Goal: Task Accomplishment & Management: Complete application form

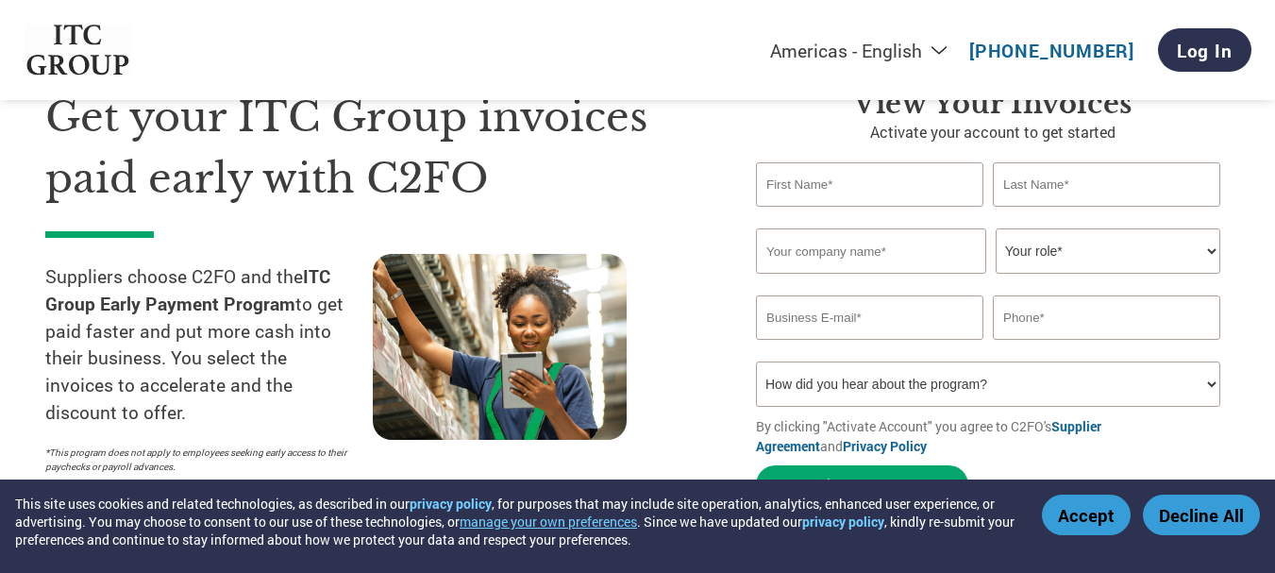
type input "[PERSON_NAME]"
click at [912, 245] on input "text" at bounding box center [871, 250] width 230 height 45
type input "[PERSON_NAME] SPICES"
click at [1124, 245] on select "Your role* CFO Controller Credit Manager Finance Director Treasurer CEO Preside…" at bounding box center [1108, 250] width 225 height 45
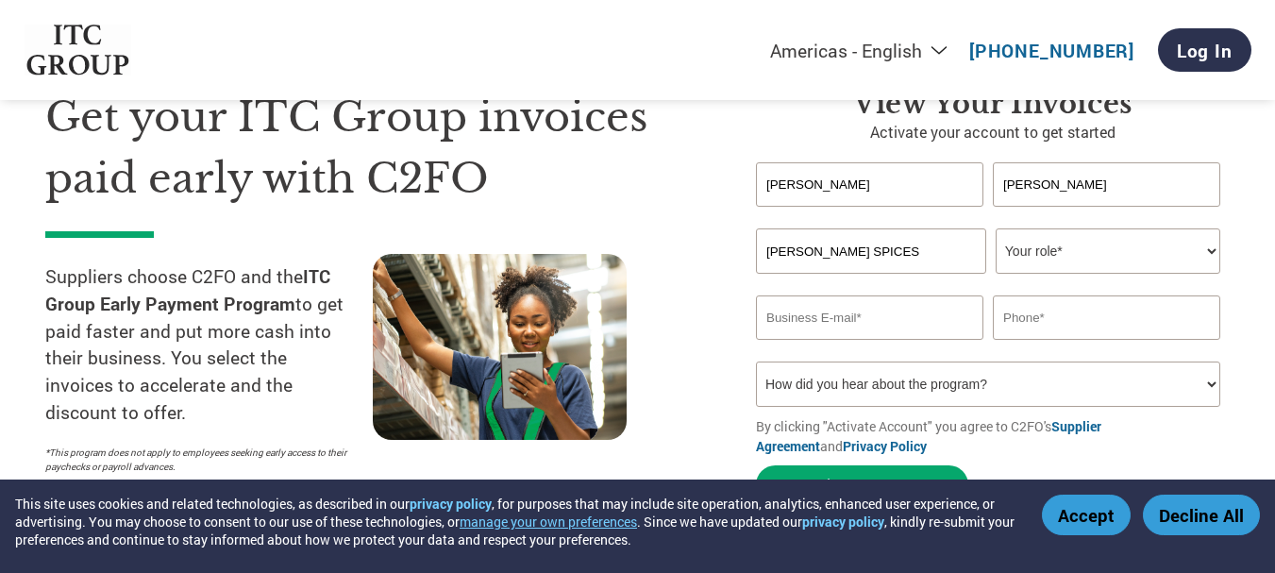
select select "CFO"
click at [996, 228] on select "Your role* CFO Controller Credit Manager Finance Director Treasurer CEO Preside…" at bounding box center [1108, 250] width 225 height 45
click at [857, 314] on input "email" at bounding box center [869, 317] width 227 height 44
click at [848, 305] on input "email" at bounding box center [869, 317] width 227 height 44
type input "[EMAIL_ADDRESS][DOMAIN_NAME]"
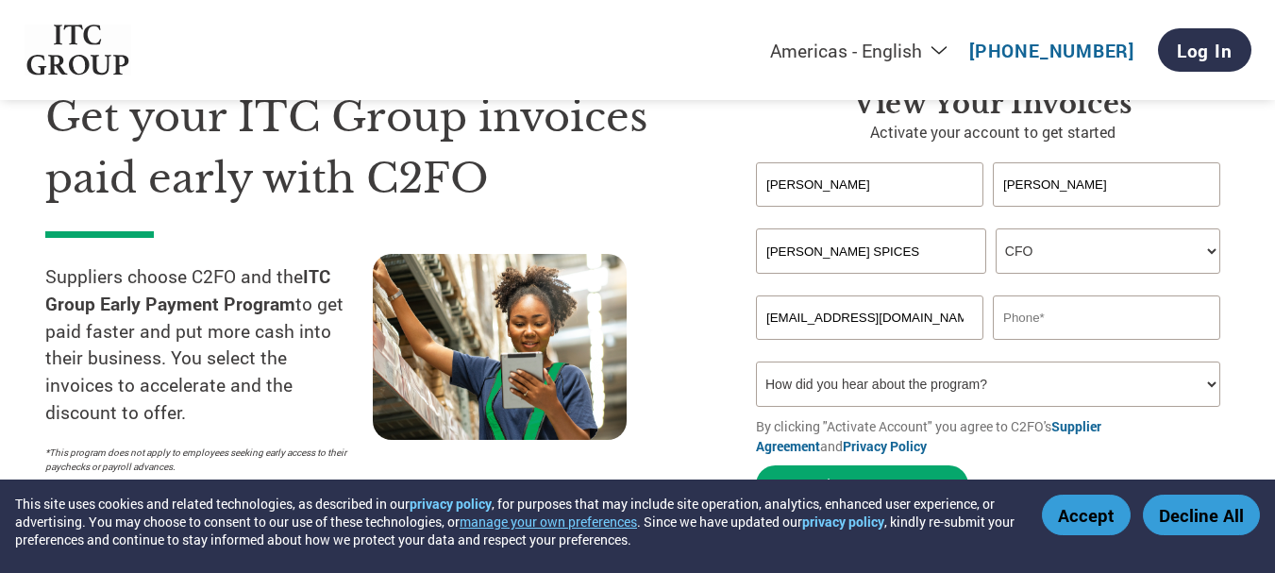
click at [1043, 315] on input "text" at bounding box center [1106, 317] width 227 height 44
type input "9074520851"
click at [1031, 386] on select "How did you hear about the program? Received a letter Email Social Media Online…" at bounding box center [988, 383] width 464 height 45
select select "Received a Letter"
click at [756, 361] on select "How did you hear about the program? Received a letter Email Social Media Online…" at bounding box center [988, 383] width 464 height 45
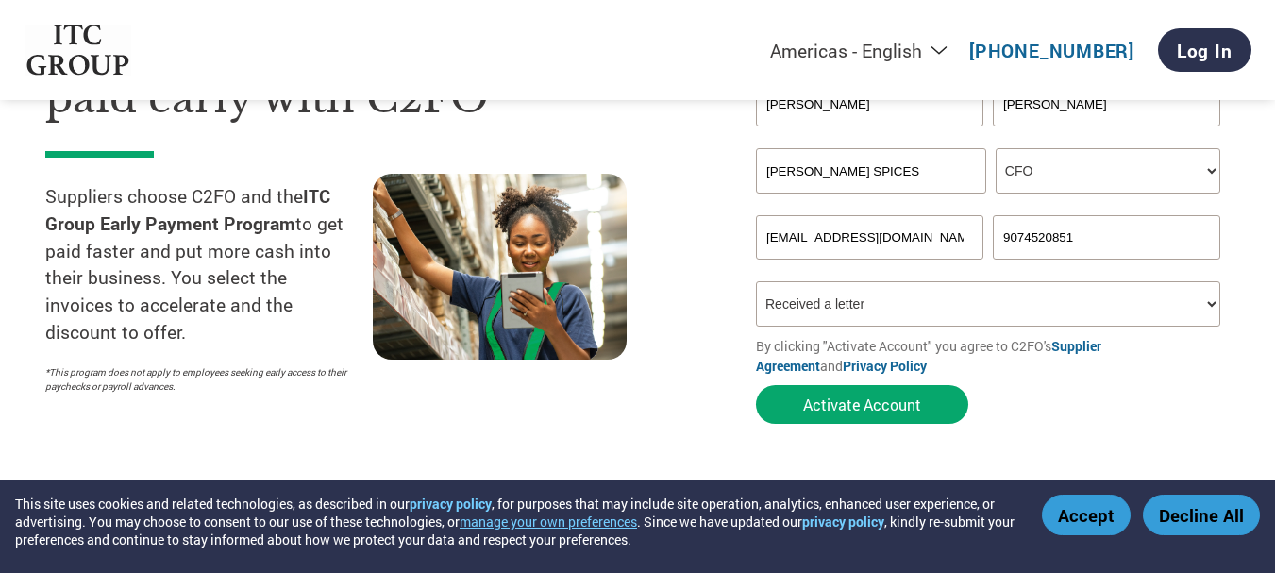
scroll to position [283, 0]
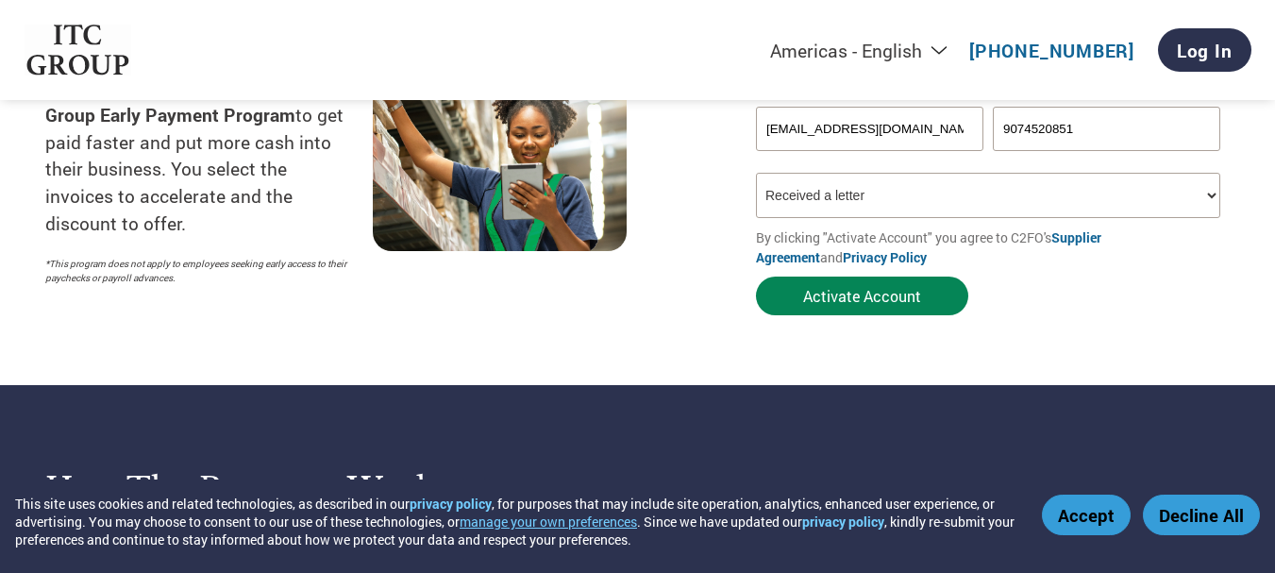
click at [883, 288] on button "Activate Account" at bounding box center [862, 295] width 212 height 39
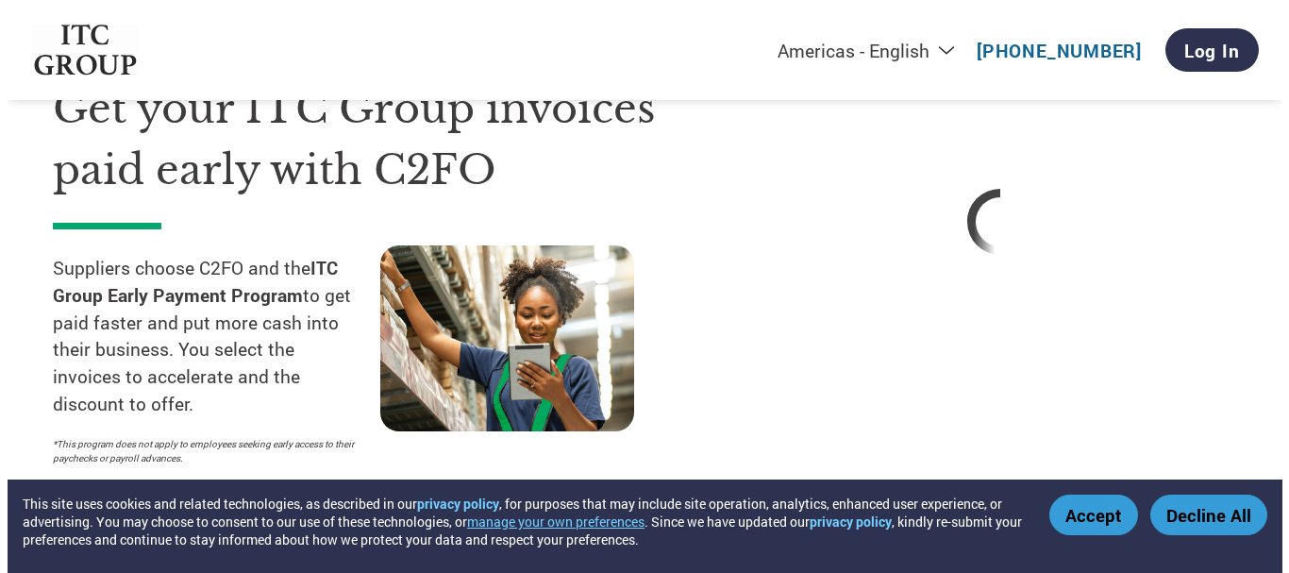
scroll to position [0, 0]
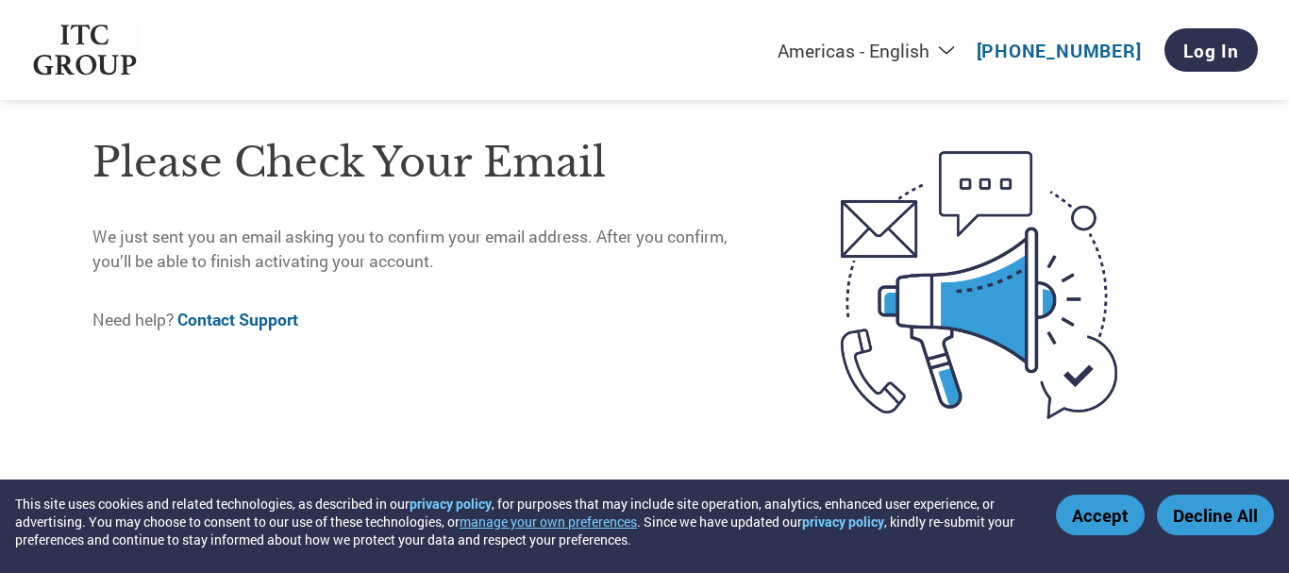
click at [1092, 516] on button "Accept" at bounding box center [1100, 514] width 89 height 41
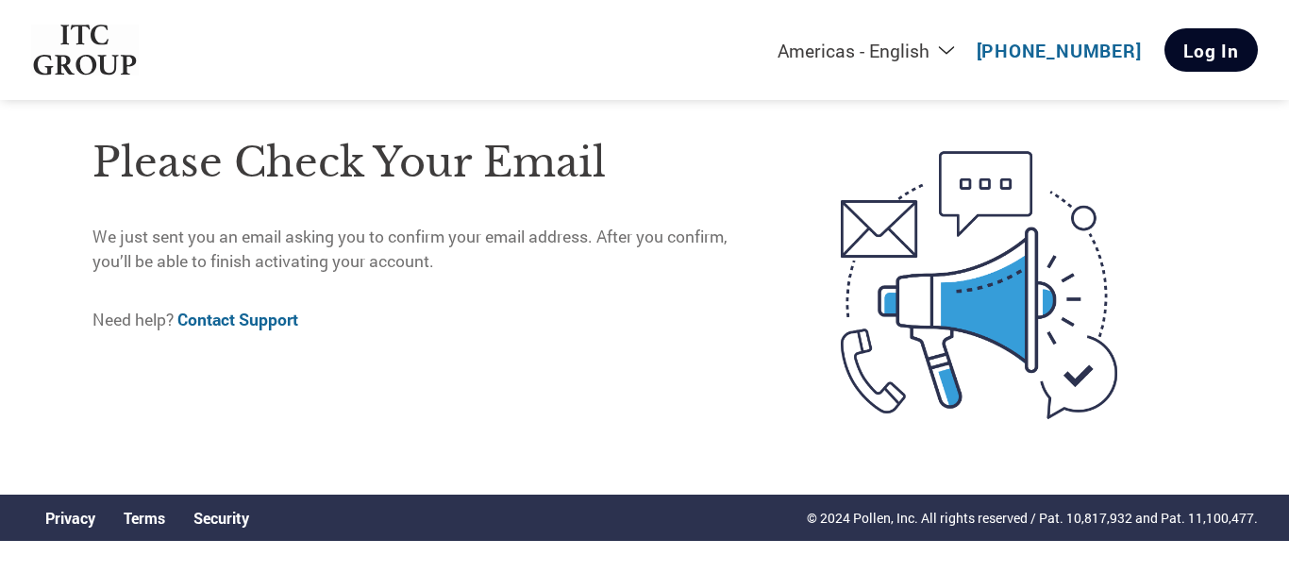
click at [1219, 58] on link "Log In" at bounding box center [1210, 49] width 93 height 43
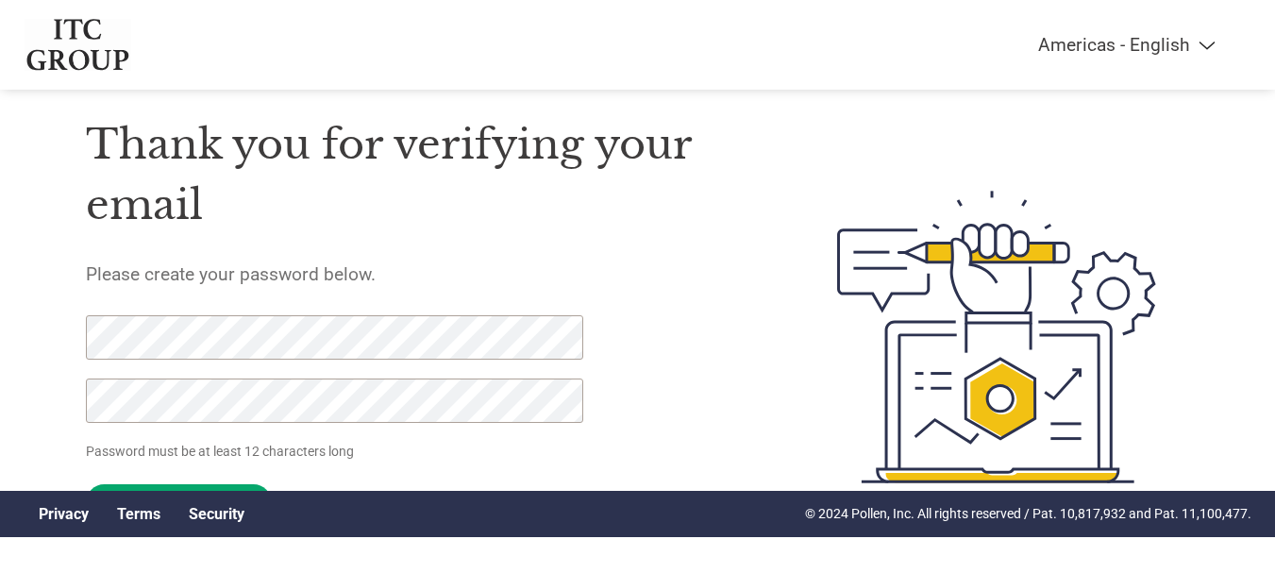
scroll to position [3, 0]
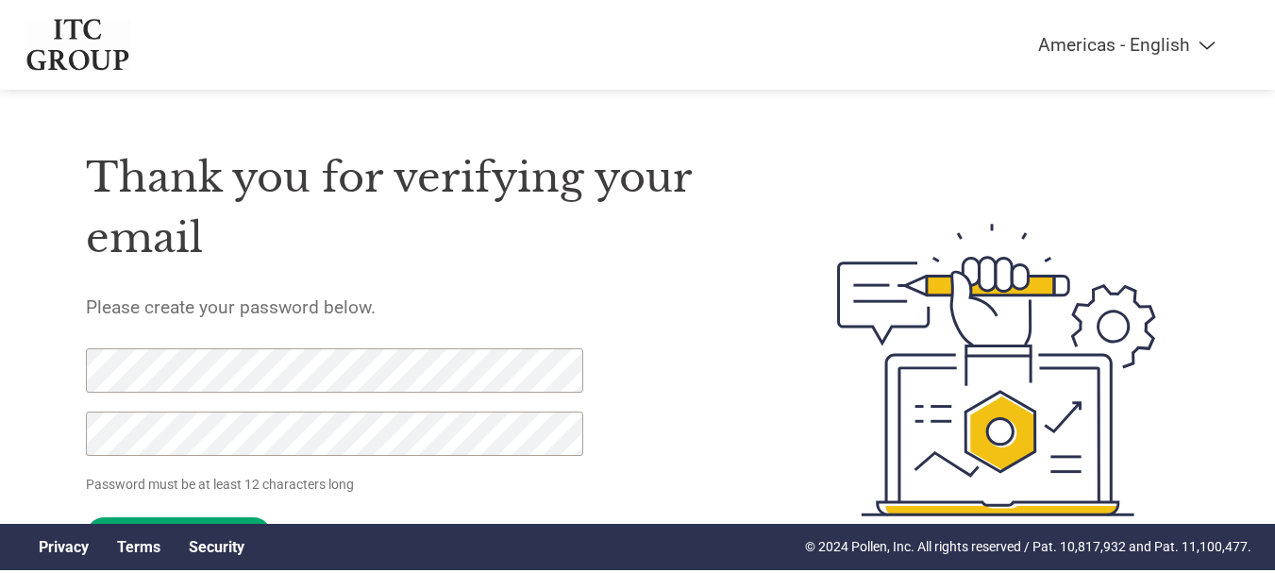
click at [728, 429] on div "Thank you for verifying your email Please create your password below. Password …" at bounding box center [417, 370] width 662 height 500
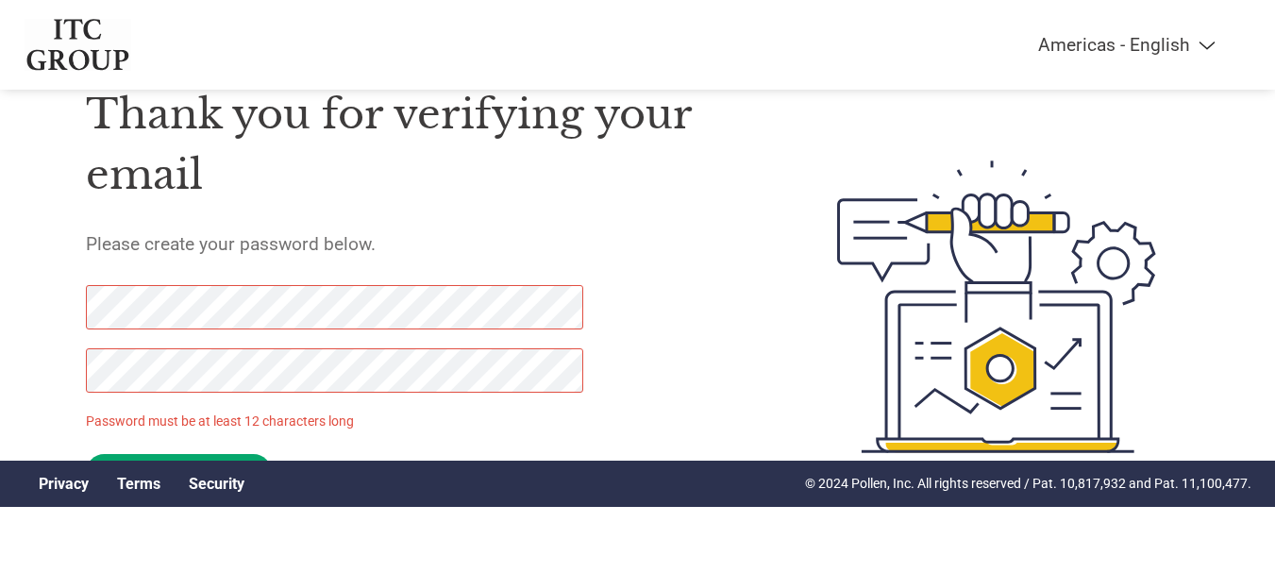
scroll to position [97, 0]
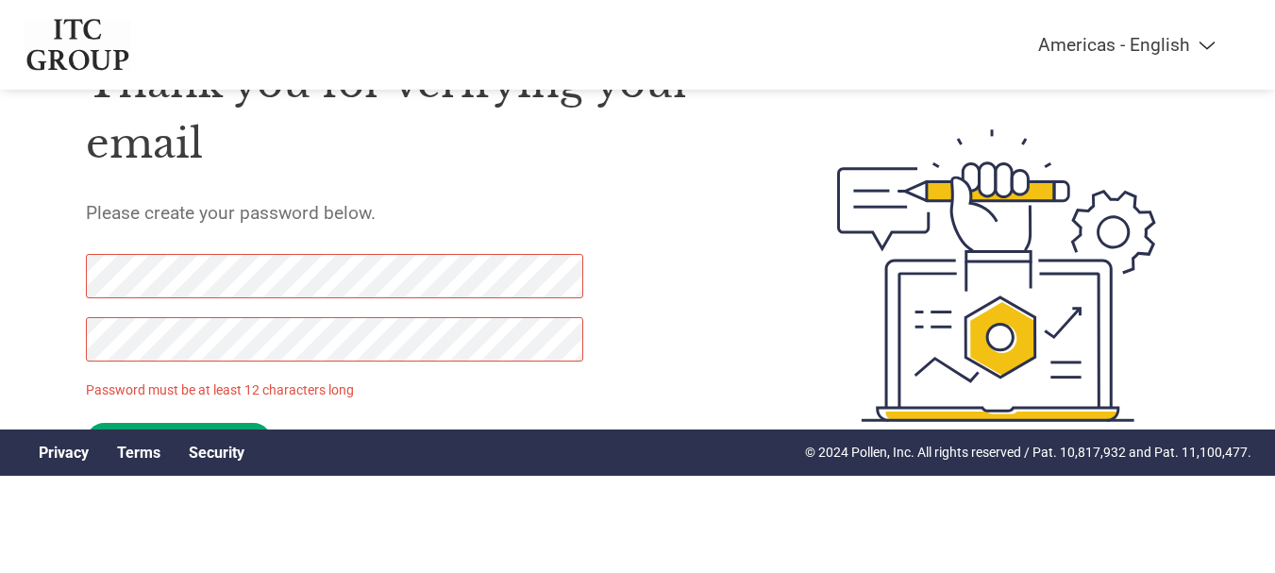
click at [184, 246] on div "Thank you for verifying your email Please create your password below. Password …" at bounding box center [417, 275] width 662 height 500
click at [685, 301] on div "Thank you for verifying your email Please create your password below. Password …" at bounding box center [417, 275] width 662 height 500
click at [224, 425] on input "Set Password" at bounding box center [179, 441] width 186 height 37
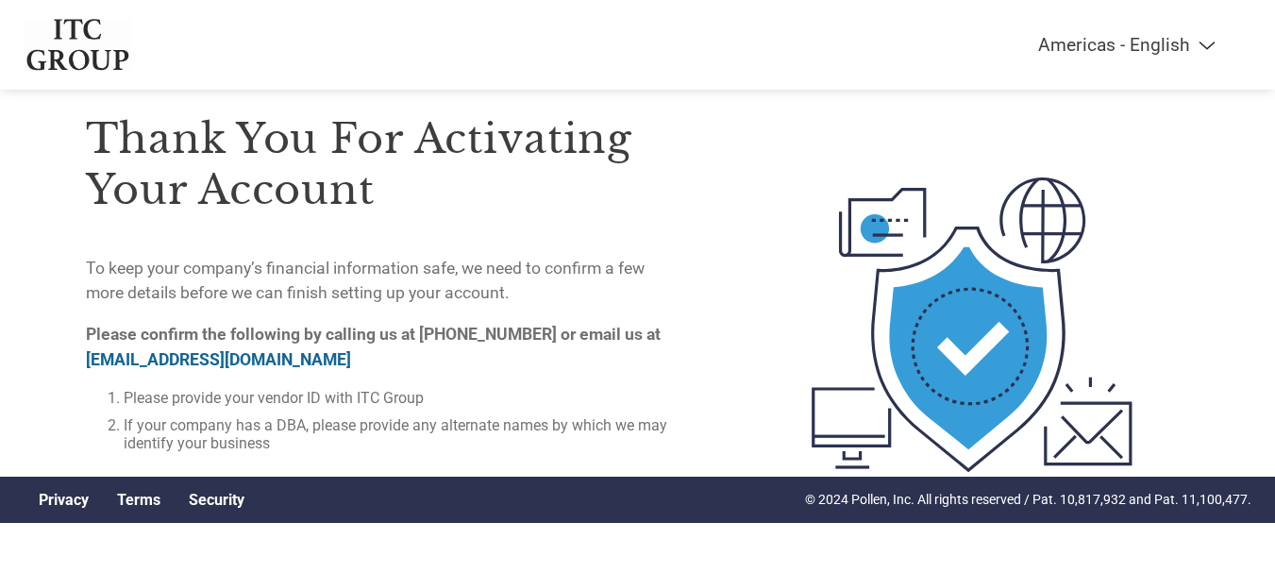
scroll to position [0, 0]
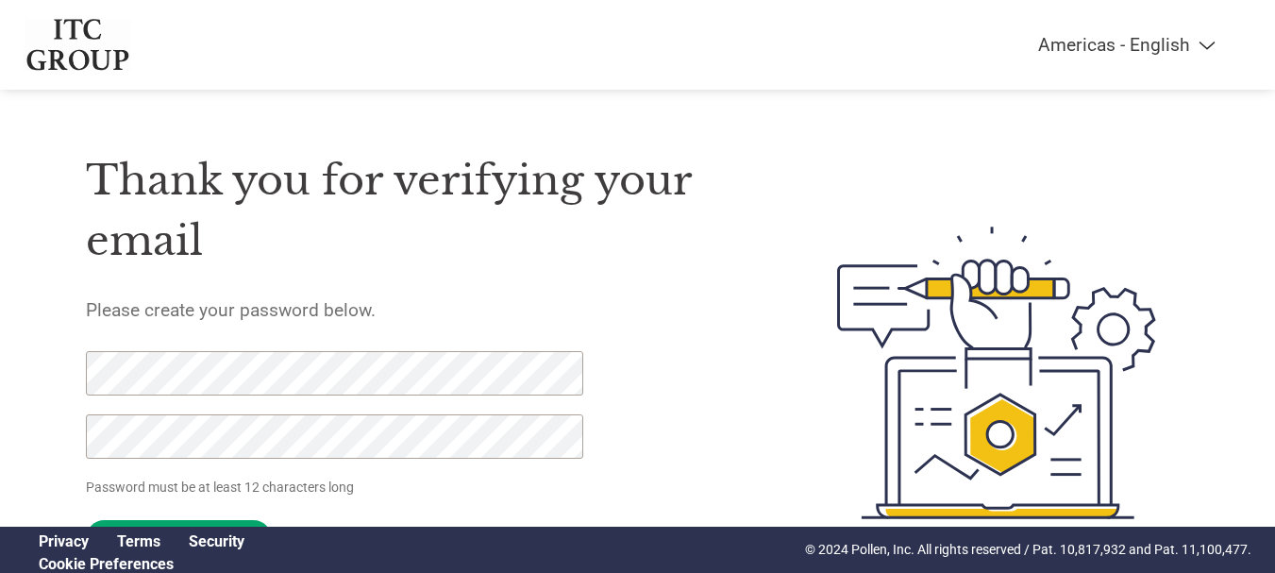
click at [706, 420] on div "Thank you for verifying your email Please create your password below. Password …" at bounding box center [417, 373] width 662 height 500
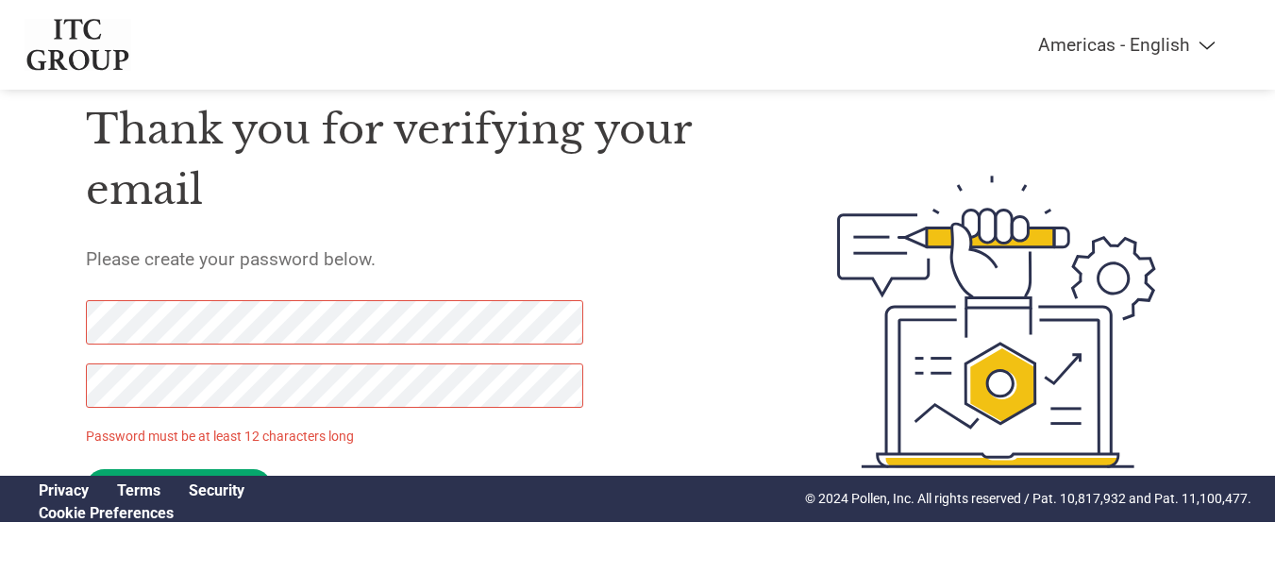
scroll to position [97, 0]
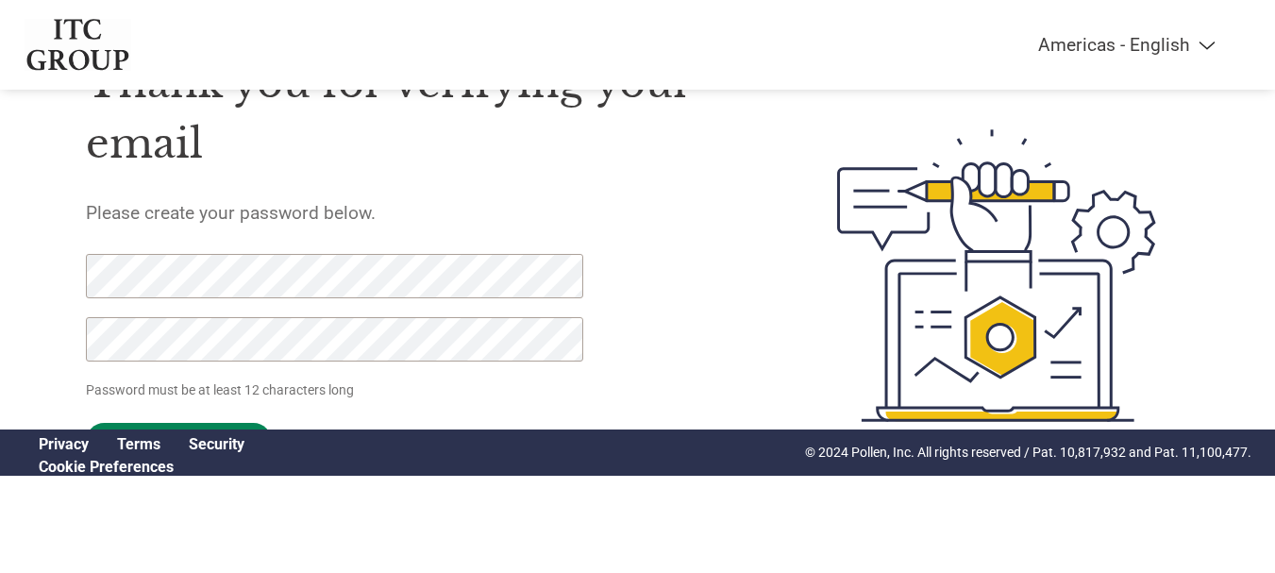
click at [212, 424] on input "Set Password" at bounding box center [179, 441] width 186 height 37
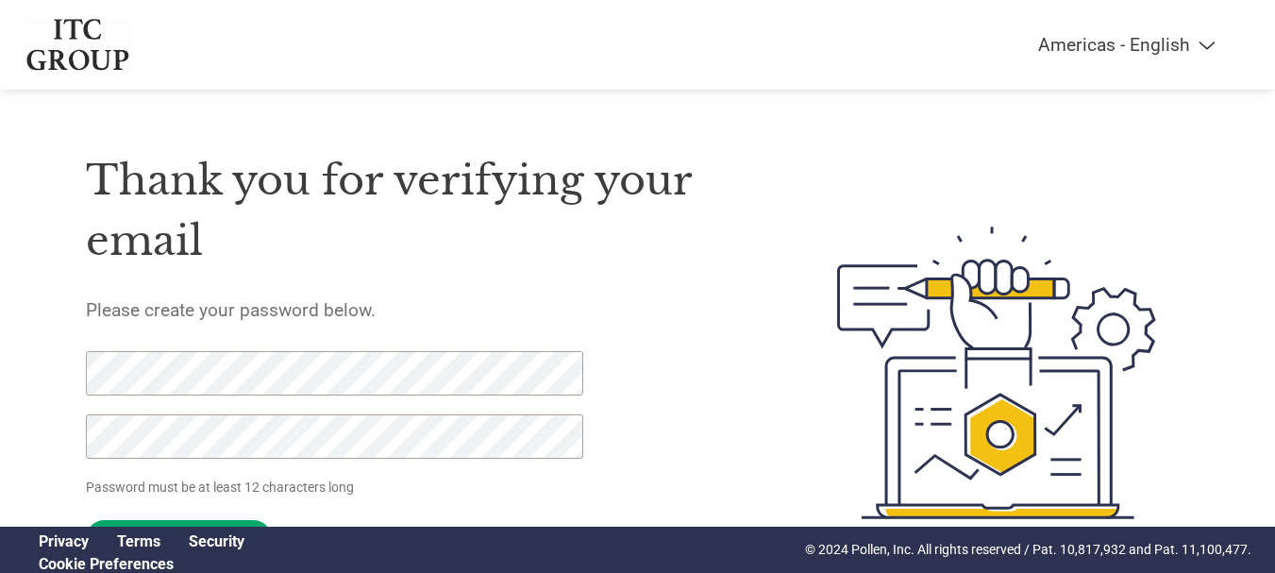
click at [1185, 59] on div "Americas - English Américas - Español Américas - Português Amériques - Français…" at bounding box center [637, 45] width 1255 height 90
click at [1191, 50] on select "Americas - English Américas - Español Américas - Português Amériques - Français…" at bounding box center [1009, 45] width 438 height 22
click at [115, 59] on img at bounding box center [79, 45] width 108 height 52
